Goal: Task Accomplishment & Management: Manage account settings

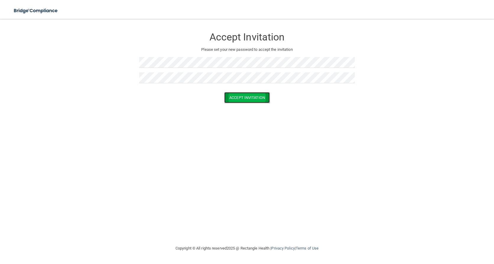
click at [246, 95] on button "Accept Invitation" at bounding box center [246, 97] width 45 height 11
click at [252, 94] on button "Accept Invitation" at bounding box center [246, 97] width 45 height 11
click at [245, 107] on button "Accept Invitation" at bounding box center [246, 106] width 45 height 11
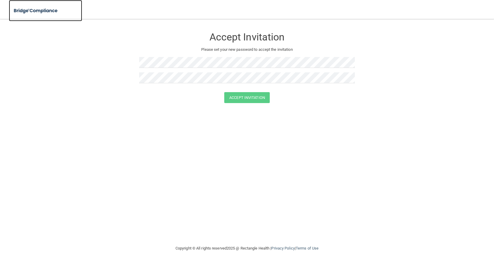
click at [35, 10] on img at bounding box center [36, 11] width 54 height 12
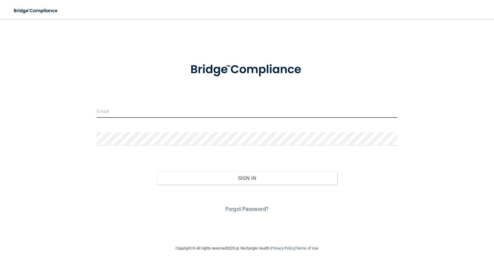
click at [167, 115] on input "email" at bounding box center [247, 110] width 301 height 13
type input "sawalk@hotmail.com"
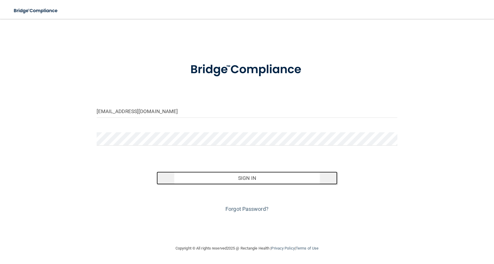
click at [250, 177] on button "Sign In" at bounding box center [246, 178] width 180 height 13
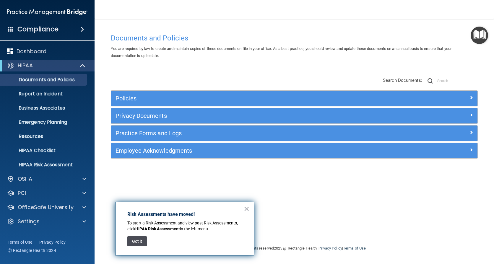
click at [140, 240] on button "Got it" at bounding box center [136, 241] width 19 height 10
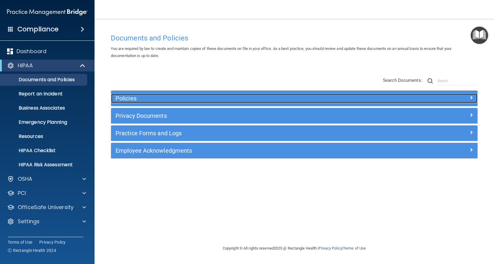
click at [469, 95] on span at bounding box center [471, 97] width 4 height 7
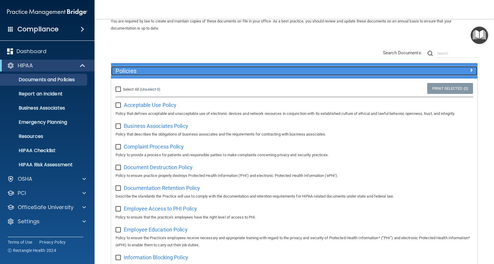
scroll to position [59, 0]
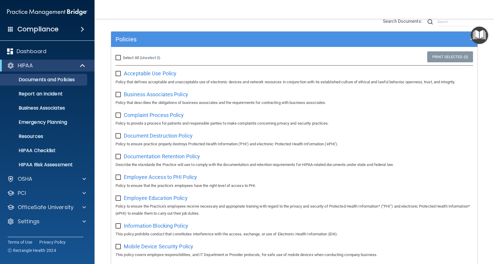
click at [118, 57] on input "Select All (Unselect 0) Unselect All" at bounding box center [118, 57] width 7 height 5
checkbox input "true"
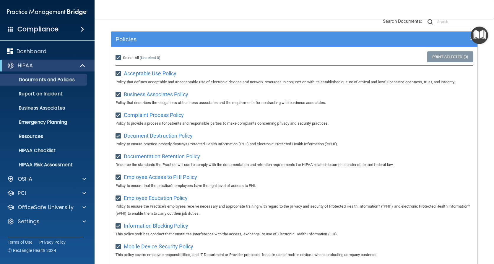
checkbox input "true"
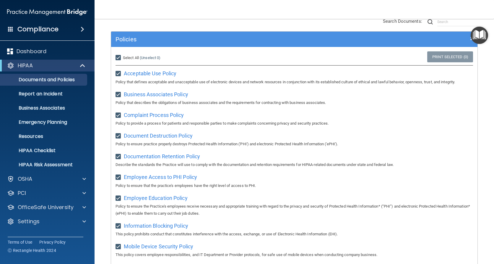
checkbox input "true"
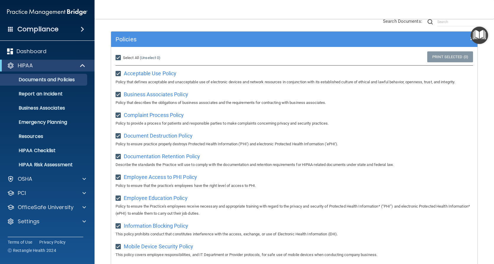
checkbox input "true"
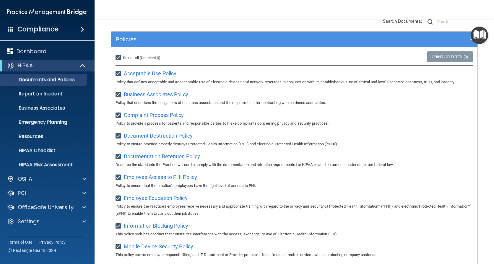
checkbox input "true"
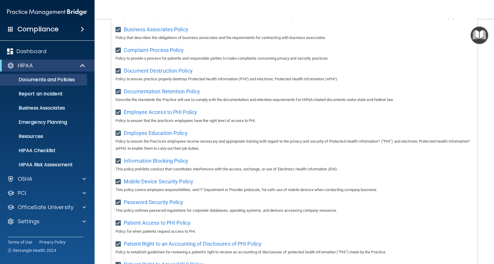
scroll to position [30, 0]
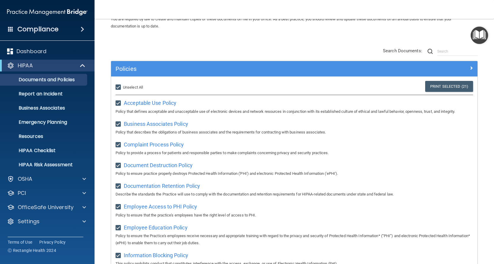
click at [118, 87] on input "Select All (Unselect 21) Unselect All" at bounding box center [118, 87] width 7 height 5
checkbox input "false"
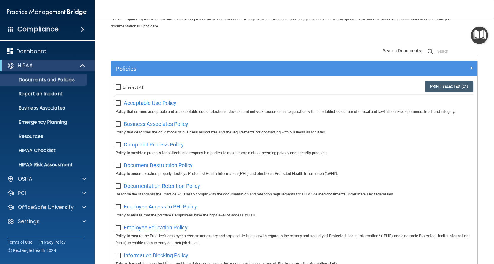
checkbox input "false"
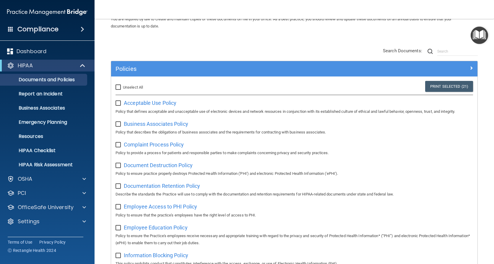
checkbox input "false"
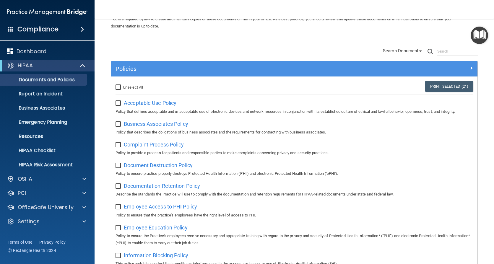
checkbox input "false"
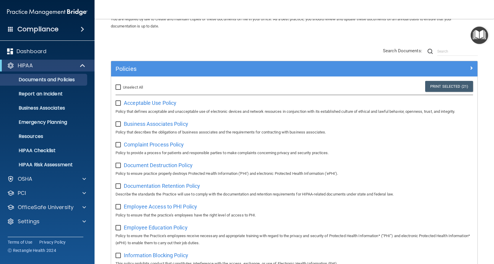
checkbox input "false"
click at [84, 62] on span at bounding box center [83, 65] width 5 height 7
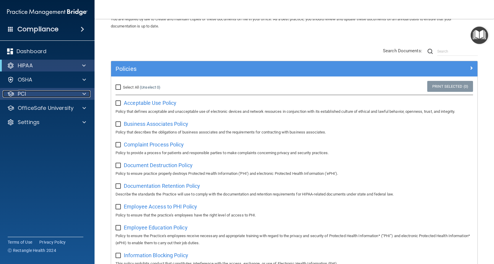
click at [82, 92] on div at bounding box center [83, 93] width 15 height 7
click at [85, 92] on span at bounding box center [84, 93] width 4 height 7
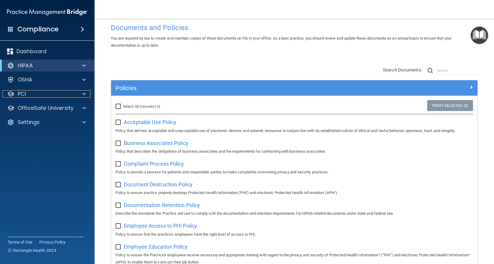
scroll to position [0, 0]
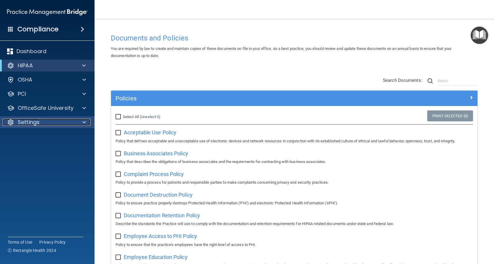
click at [85, 119] on span at bounding box center [84, 122] width 4 height 7
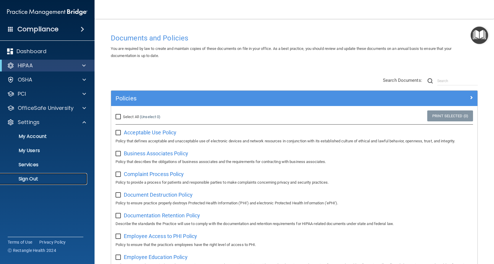
click at [32, 175] on link "Sign Out" at bounding box center [40, 179] width 93 height 12
